Goal: Task Accomplishment & Management: Manage account settings

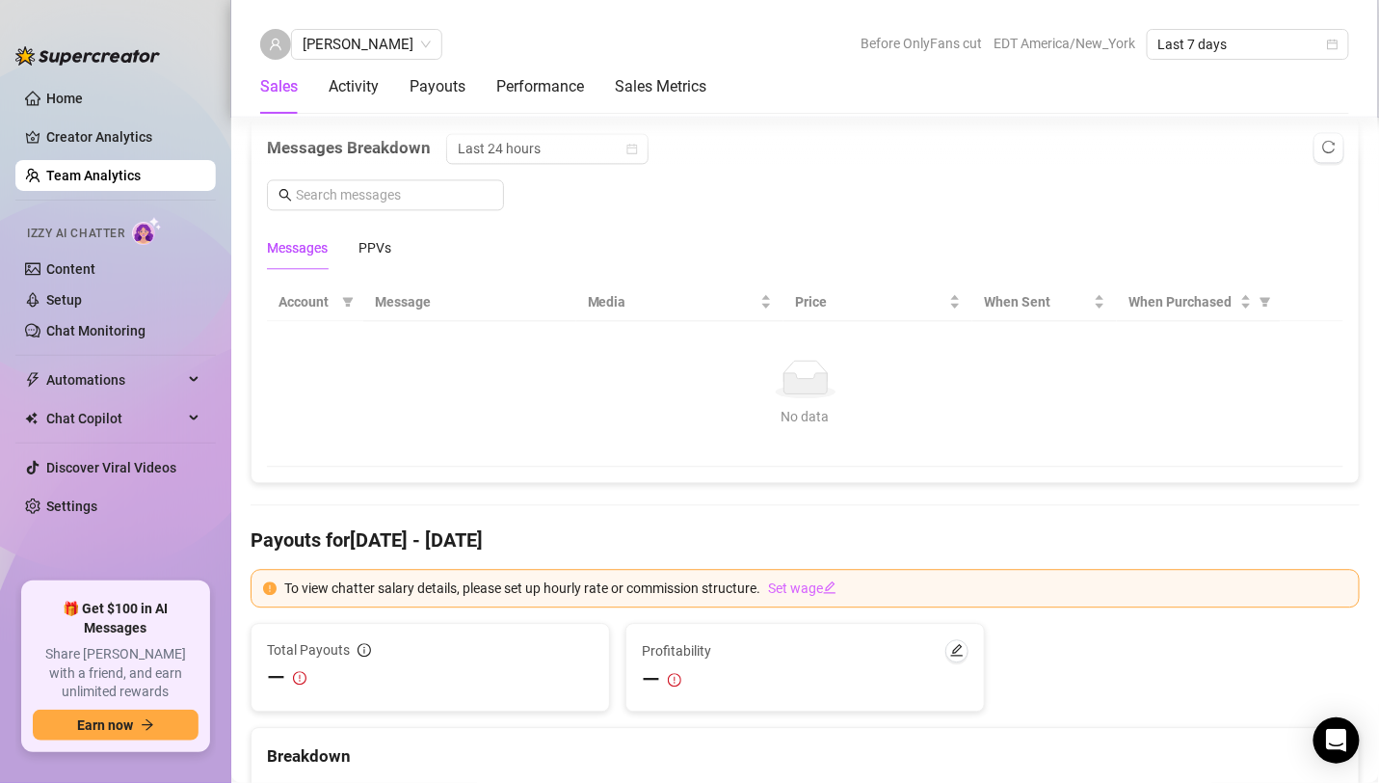
scroll to position [1274, 0]
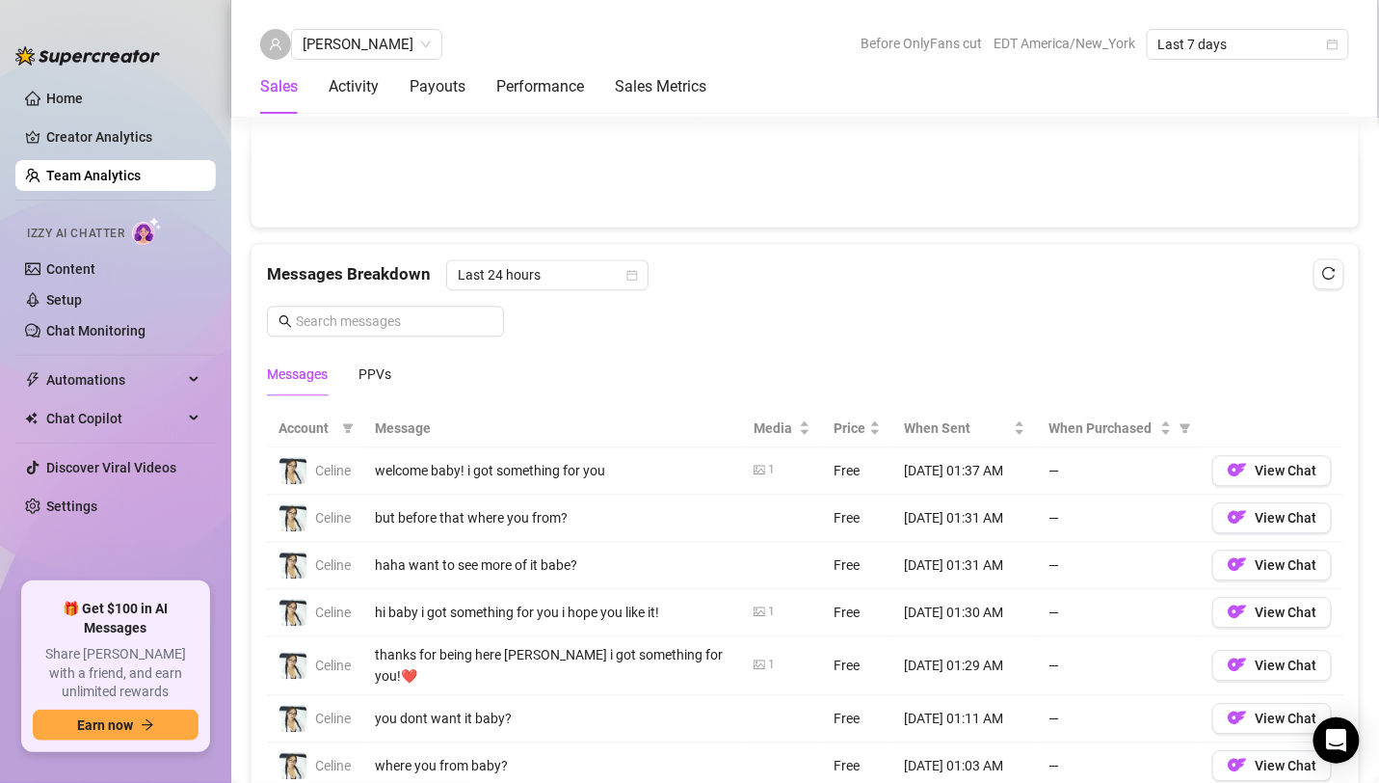
scroll to position [1119, 0]
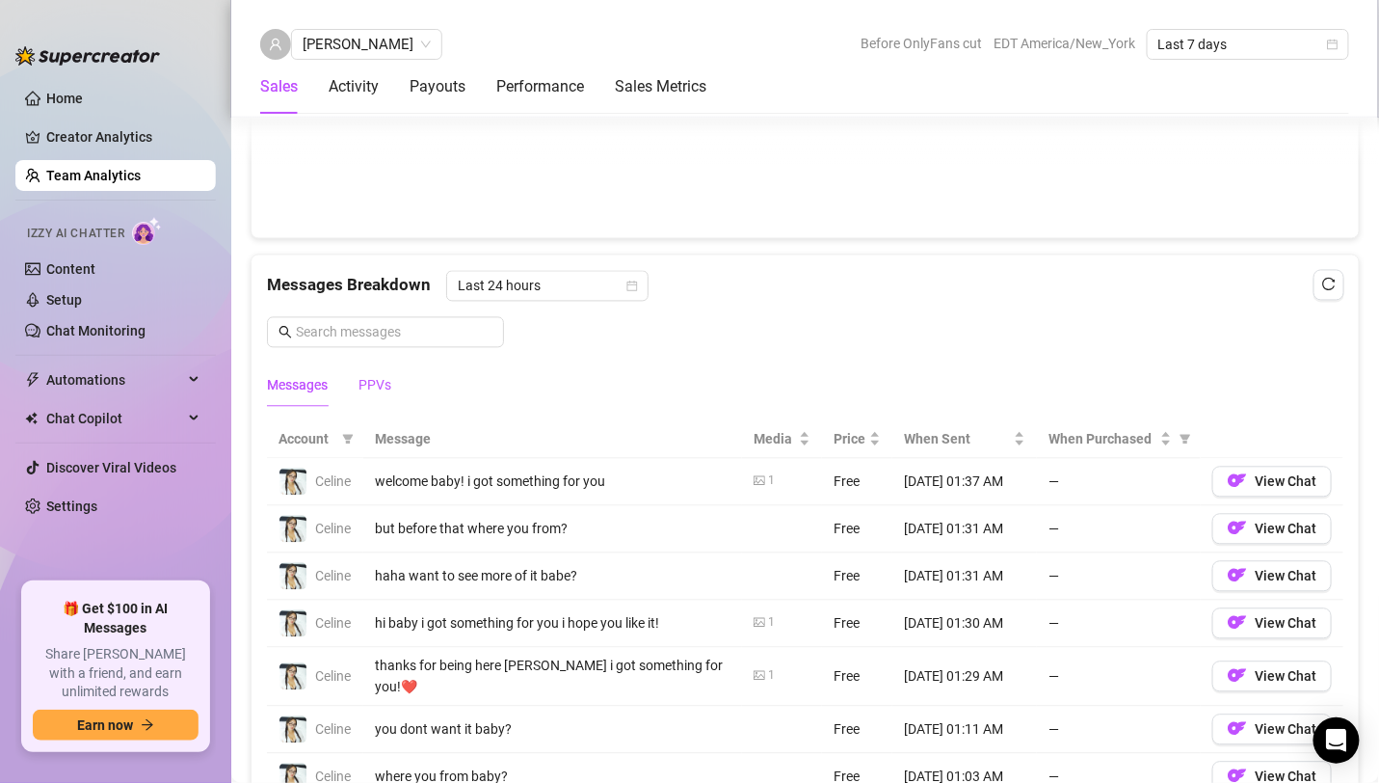
click at [369, 375] on div "PPVs" at bounding box center [374, 385] width 33 height 21
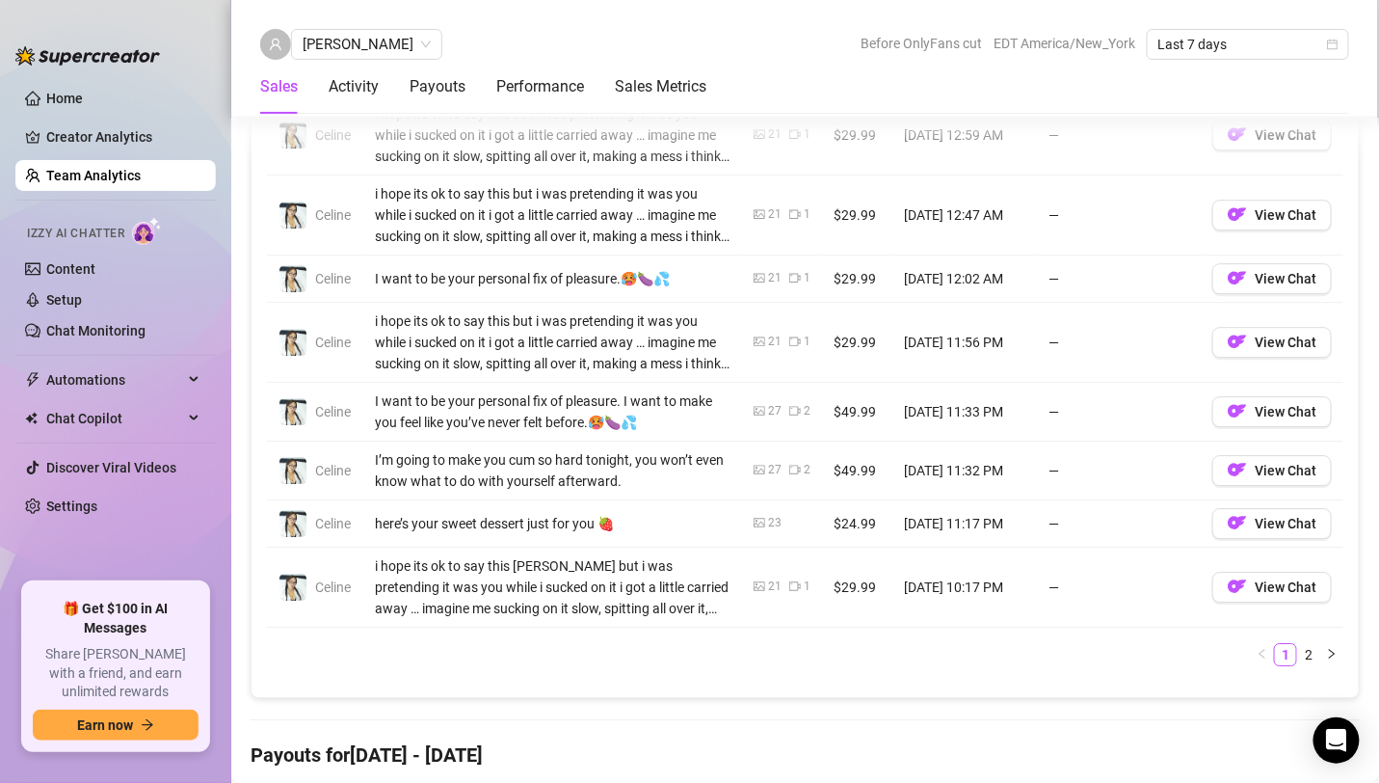
scroll to position [1615, 0]
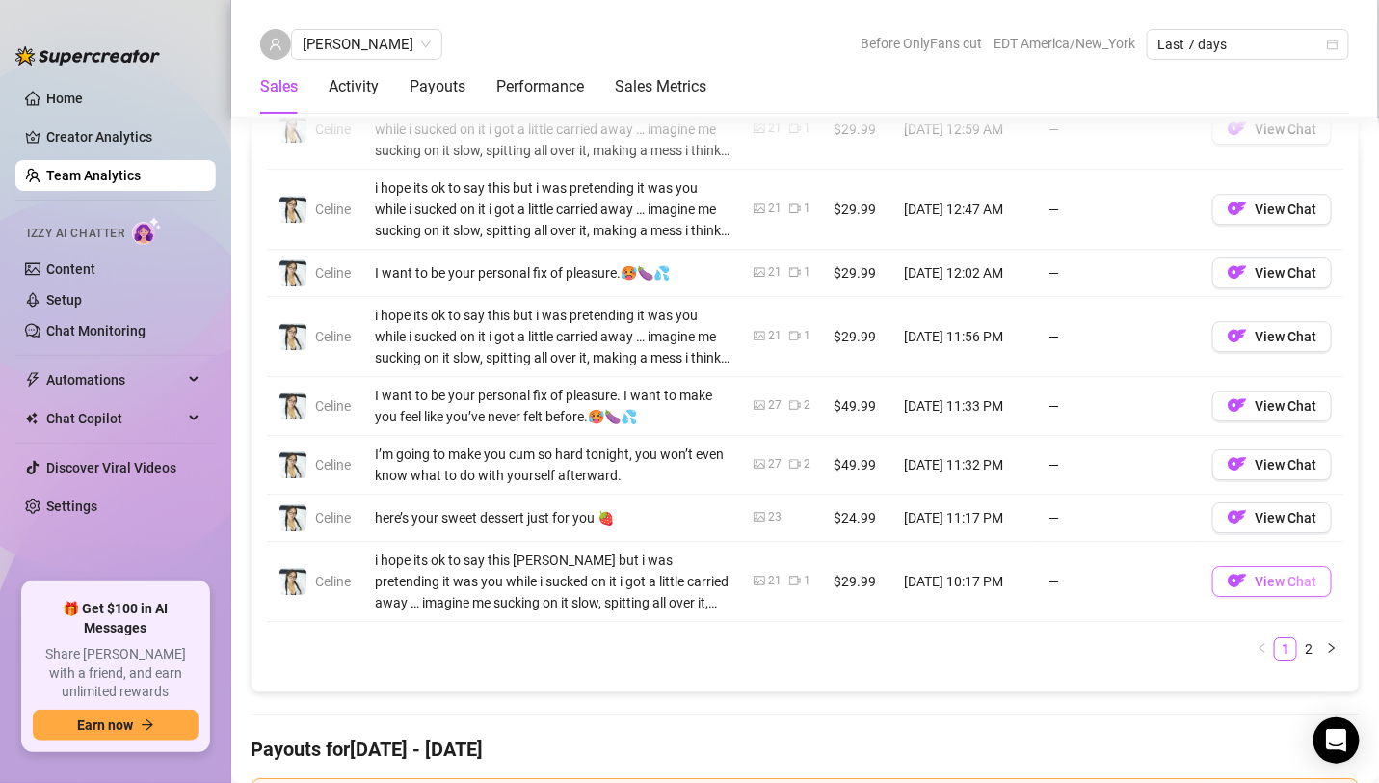
click at [1263, 589] on span "View Chat" at bounding box center [1286, 580] width 62 height 15
click at [1294, 525] on span "View Chat" at bounding box center [1286, 517] width 62 height 15
click at [1312, 280] on span "View Chat" at bounding box center [1286, 272] width 62 height 15
click at [1287, 525] on span "View Chat" at bounding box center [1286, 517] width 62 height 15
click at [1284, 280] on span "View Chat" at bounding box center [1286, 272] width 62 height 15
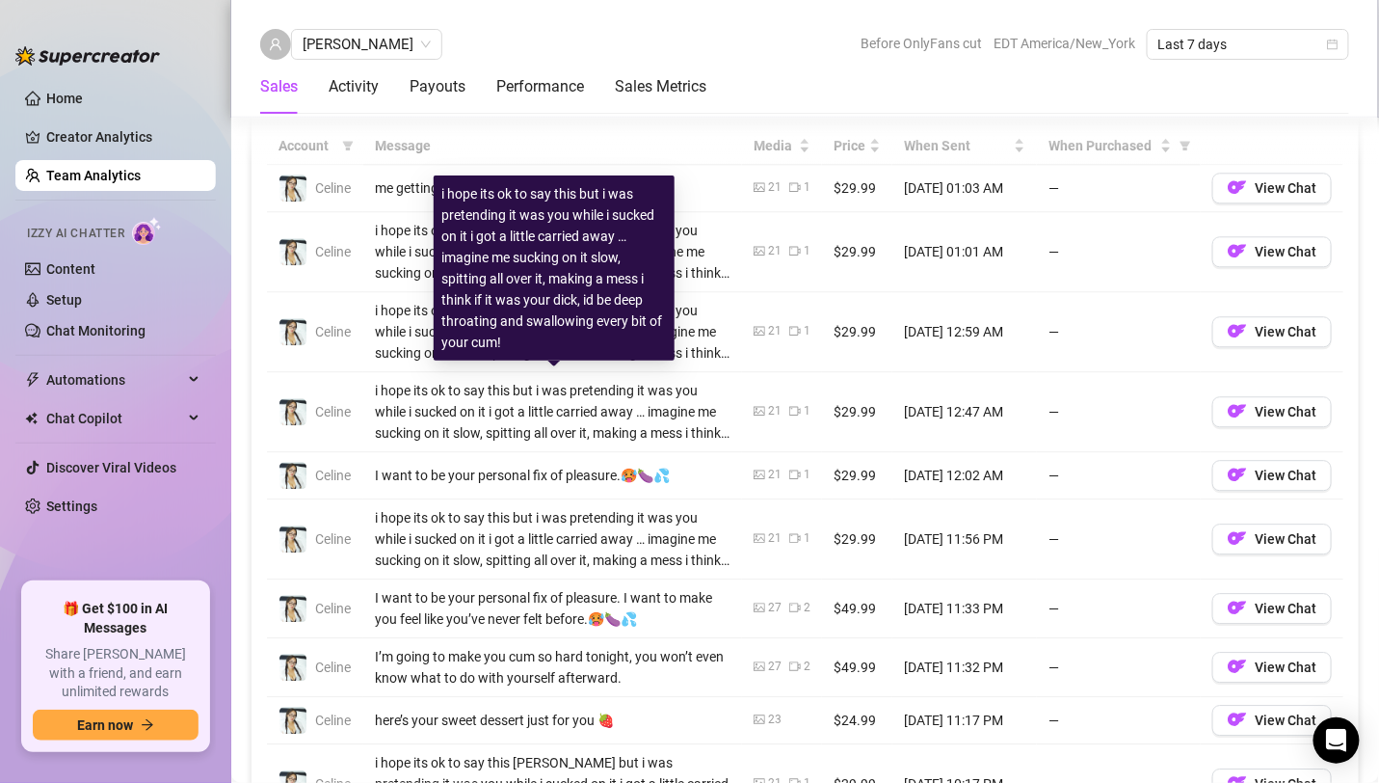
scroll to position [1400, 0]
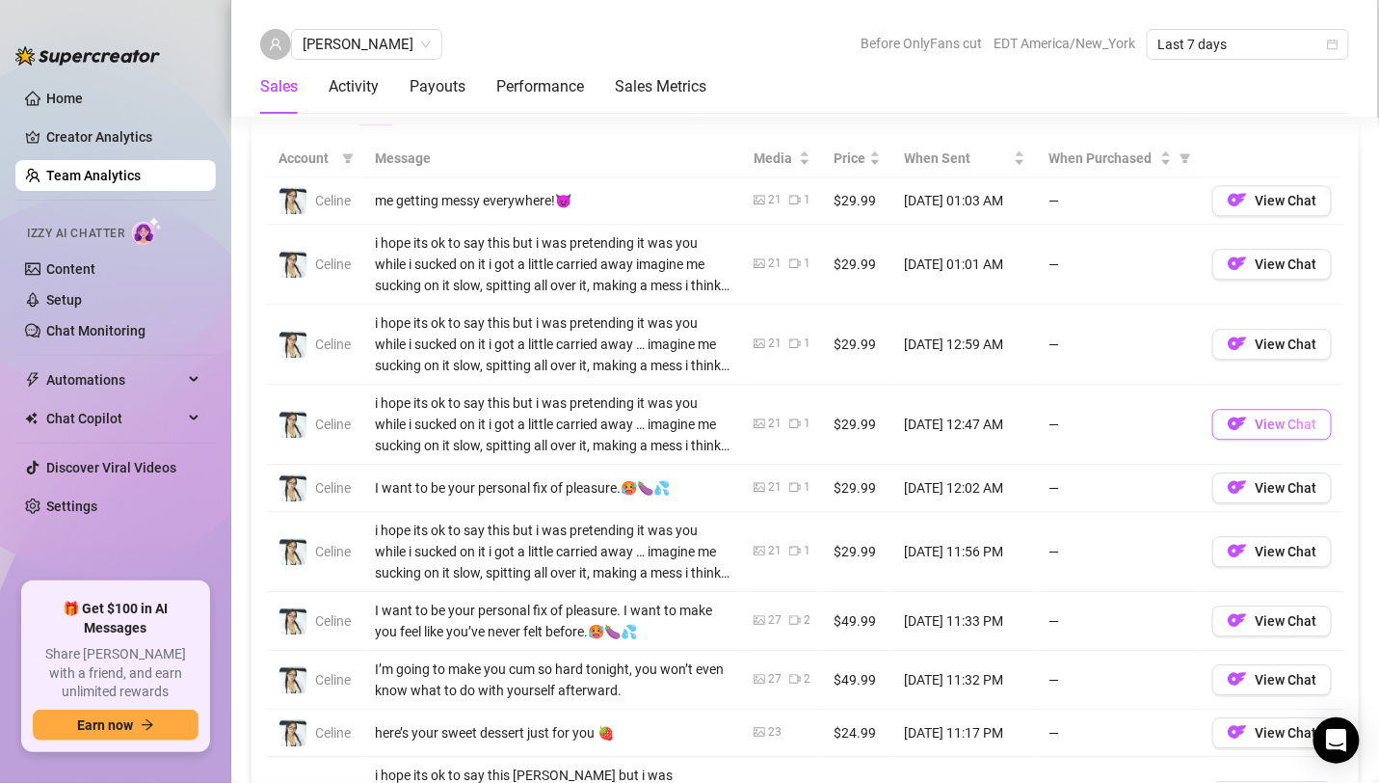
click at [1283, 429] on span "View Chat" at bounding box center [1286, 423] width 62 height 15
